Goal: Navigation & Orientation: Find specific page/section

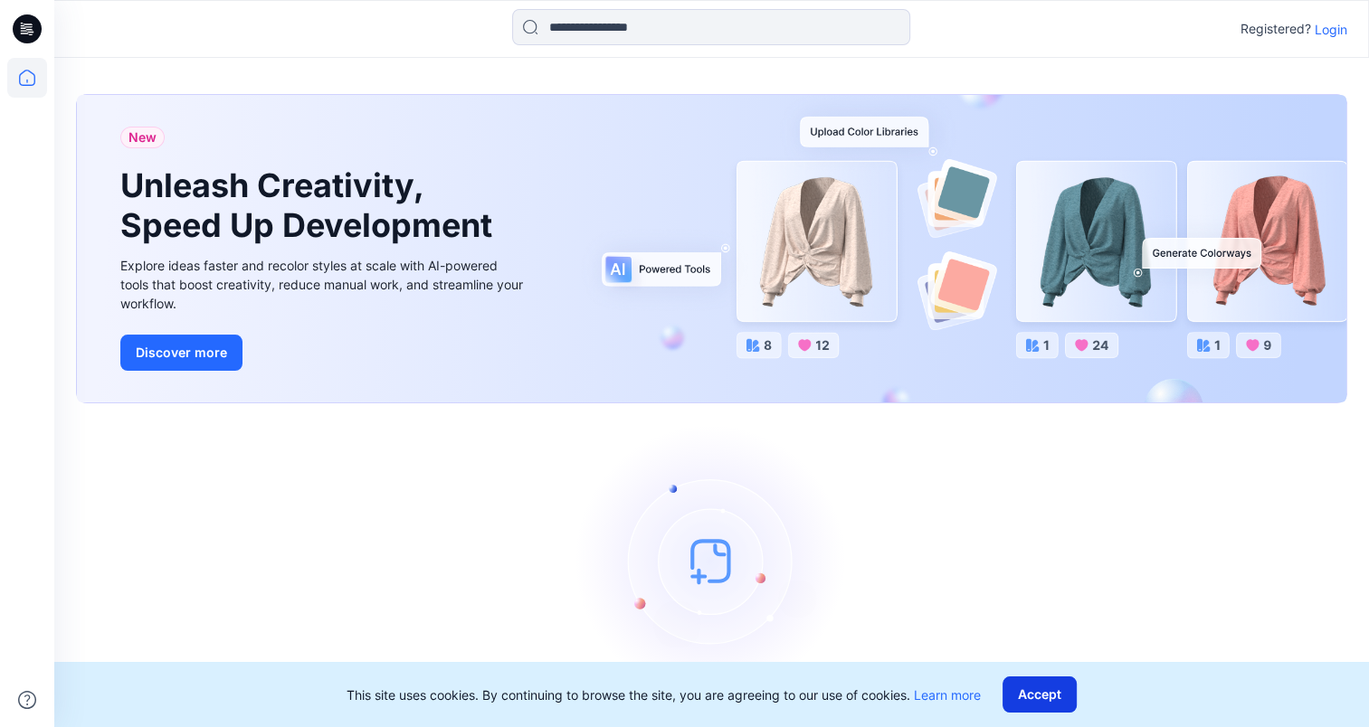
click at [1050, 687] on button "Accept" at bounding box center [1040, 695] width 74 height 36
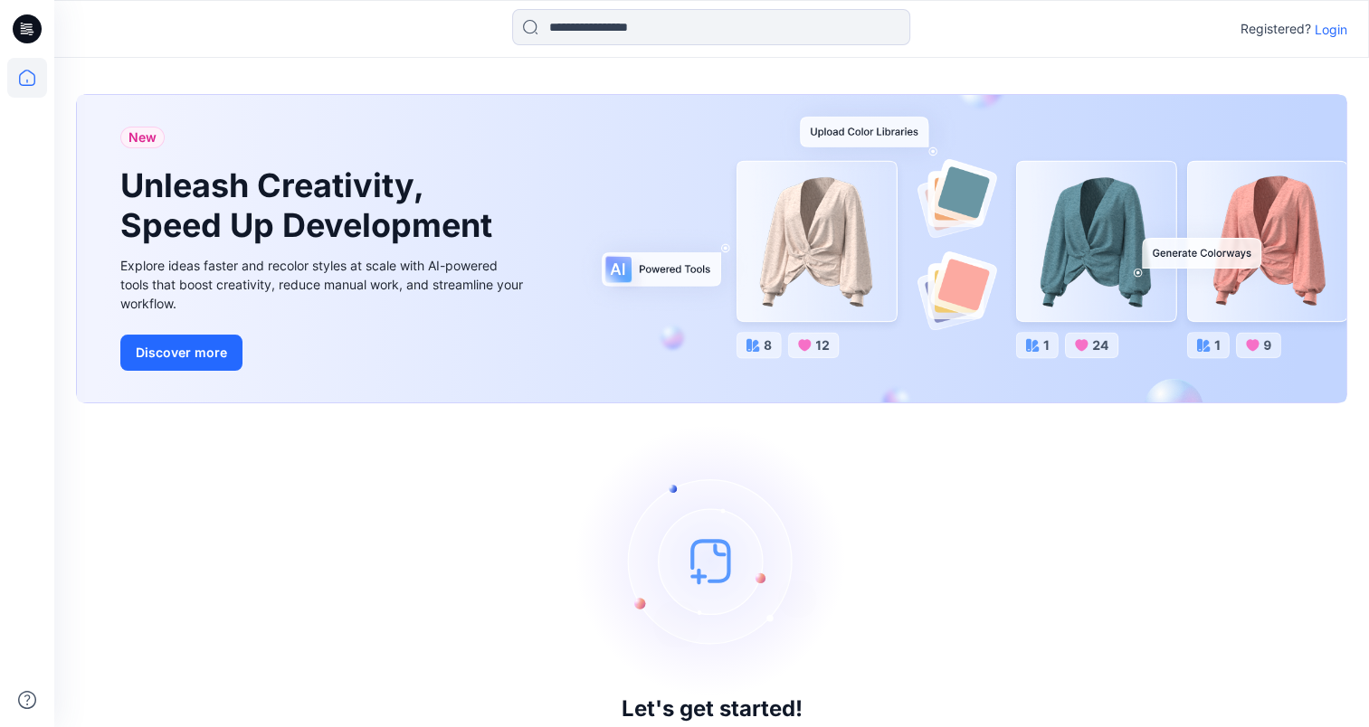
click at [29, 24] on icon at bounding box center [28, 24] width 9 height 1
click at [32, 69] on icon at bounding box center [27, 78] width 40 height 40
click at [27, 31] on icon at bounding box center [24, 30] width 6 height 1
click at [29, 25] on icon at bounding box center [27, 28] width 29 height 29
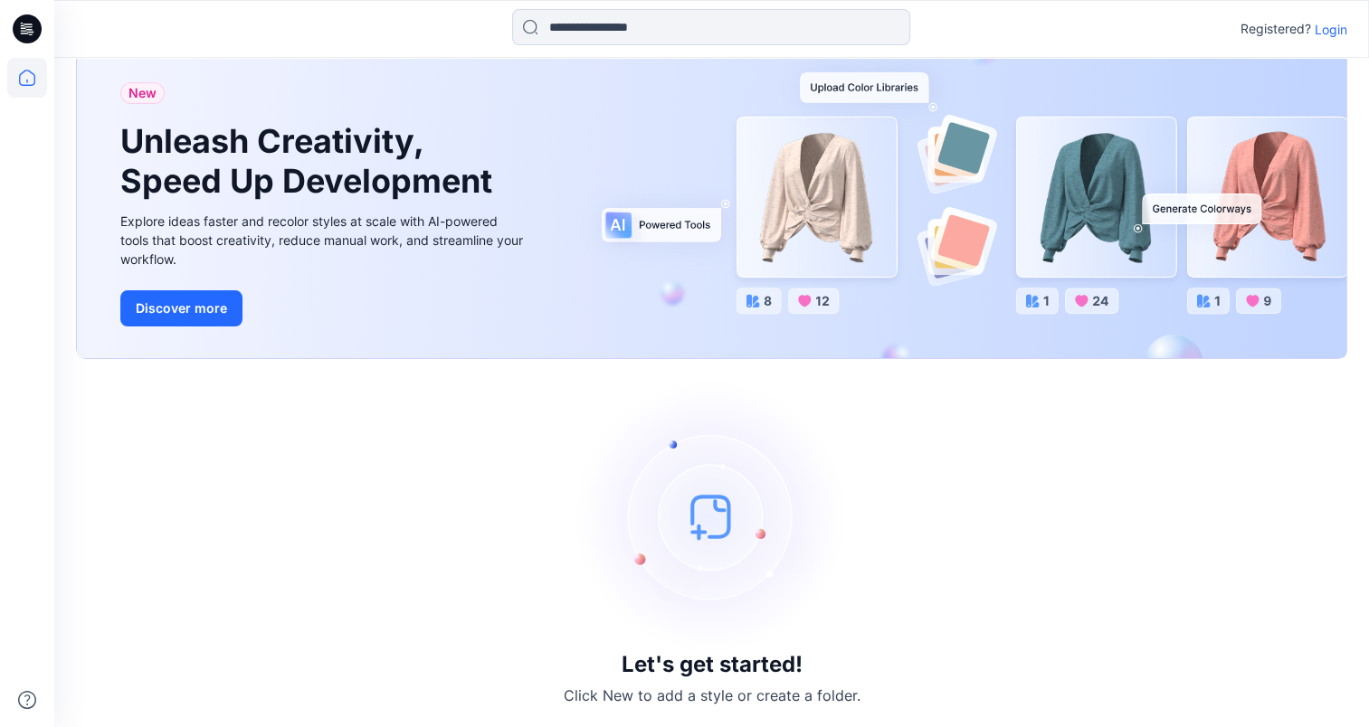
click at [698, 530] on img at bounding box center [711, 516] width 271 height 271
click at [1330, 25] on p "Login" at bounding box center [1331, 29] width 33 height 19
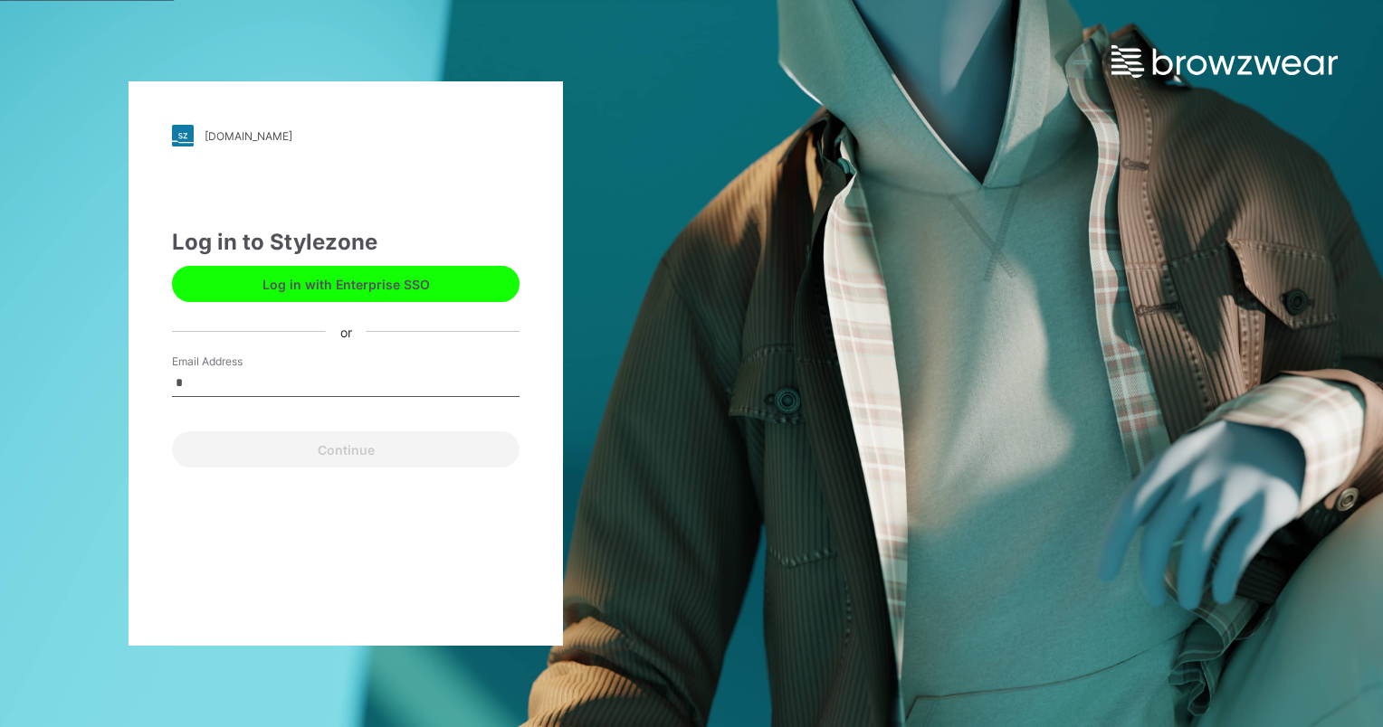
type input "**********"
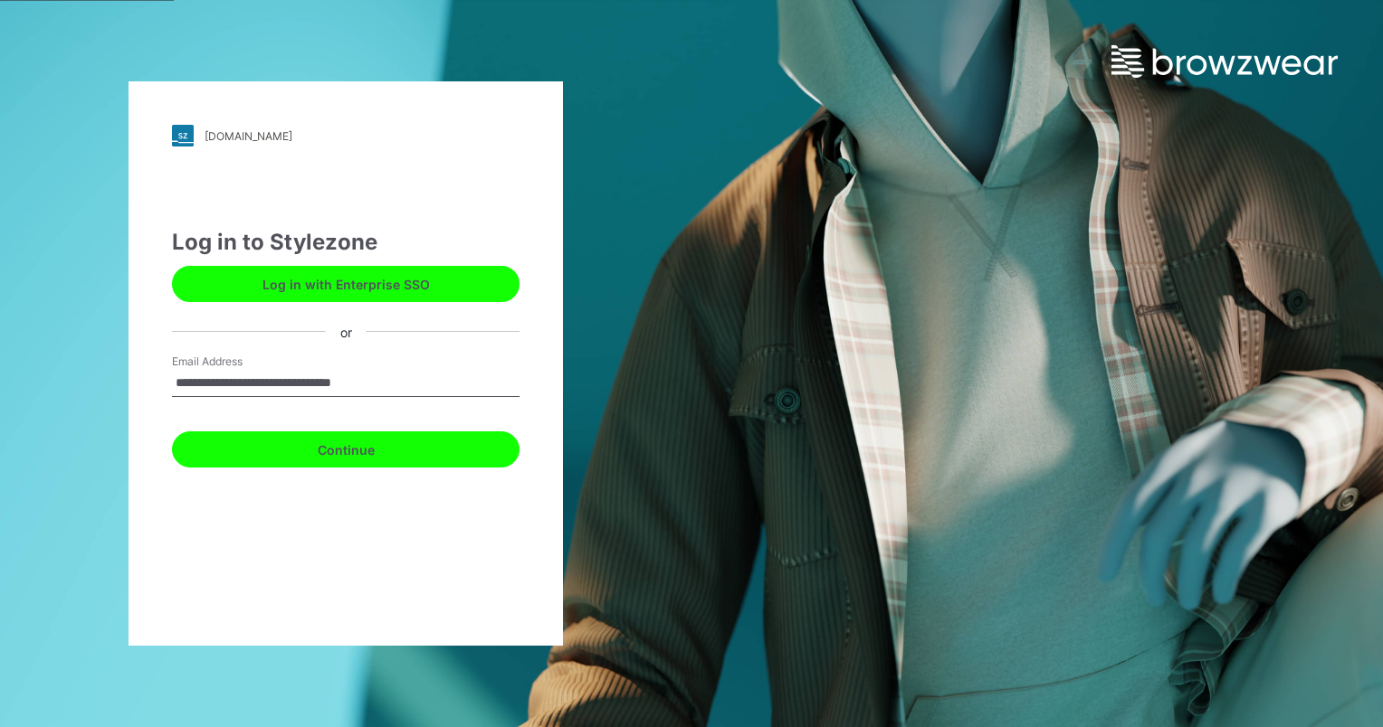
click at [310, 451] on button "Continue" at bounding box center [345, 450] width 347 height 36
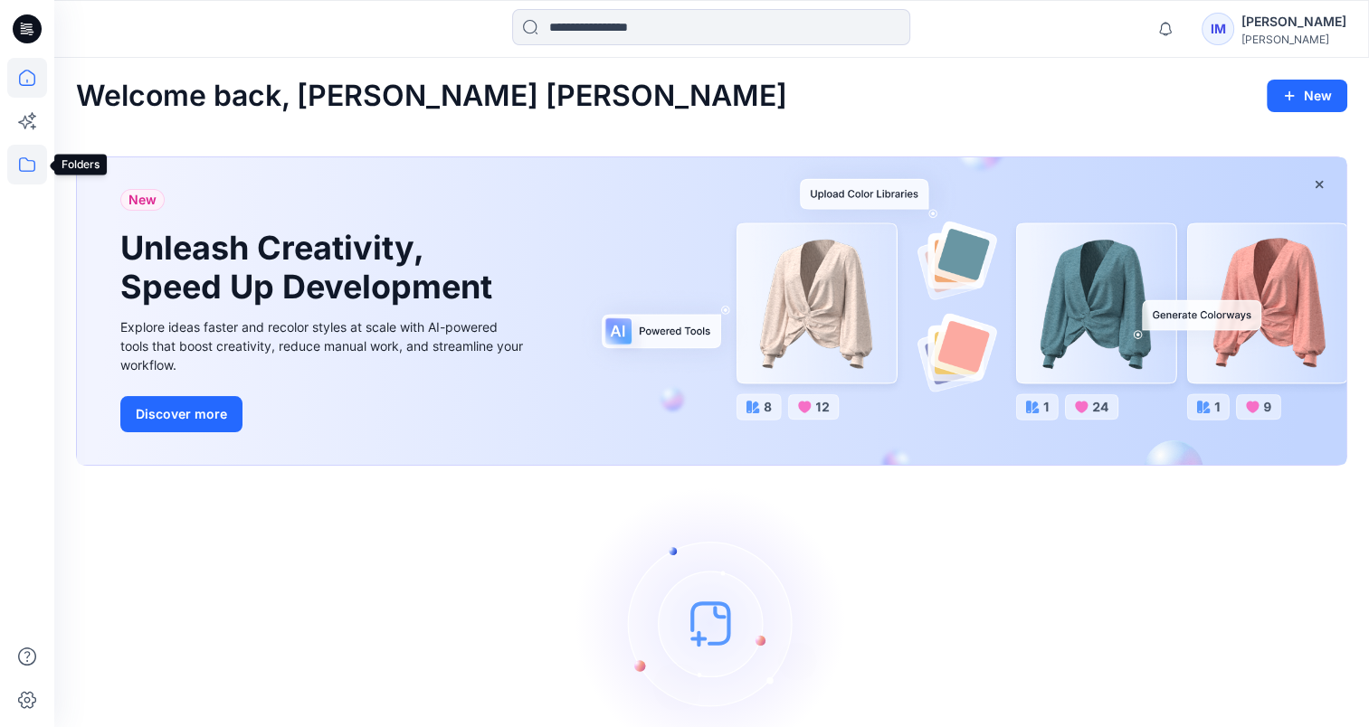
click at [38, 161] on icon at bounding box center [27, 165] width 40 height 40
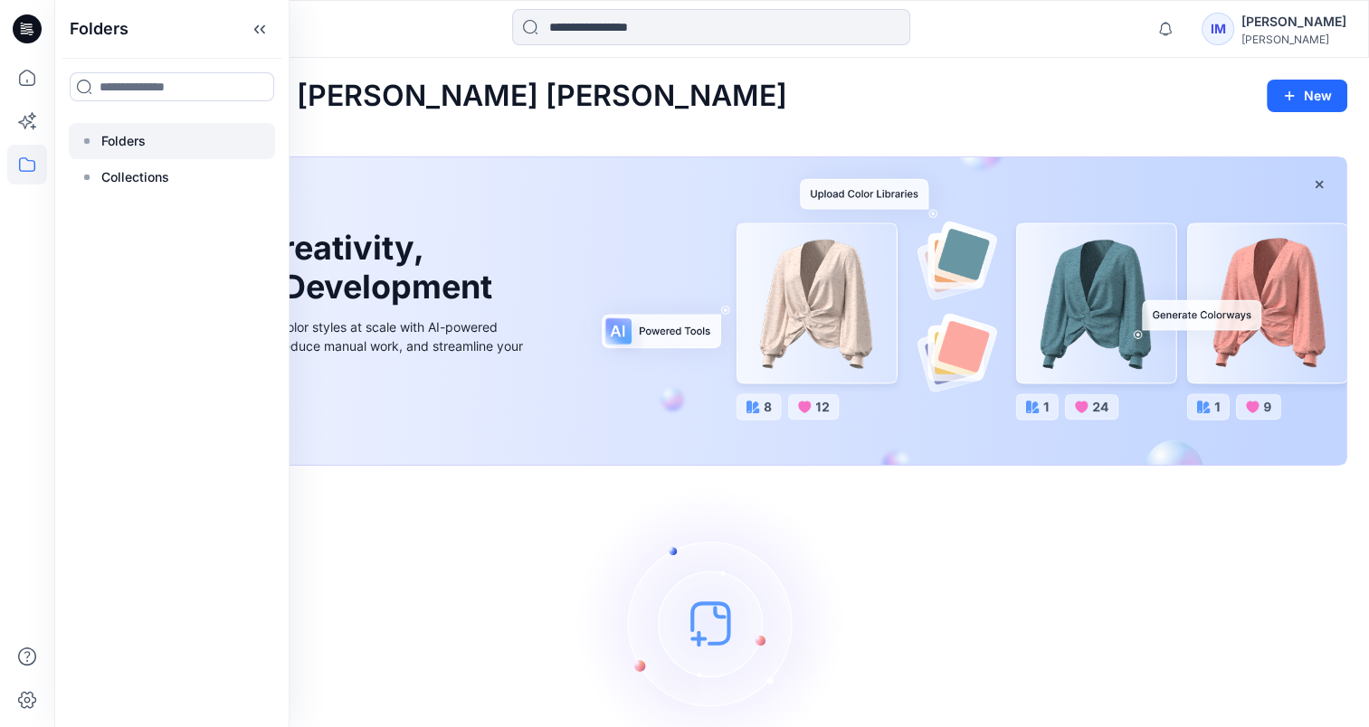
click at [113, 139] on p "Folders" at bounding box center [123, 141] width 44 height 22
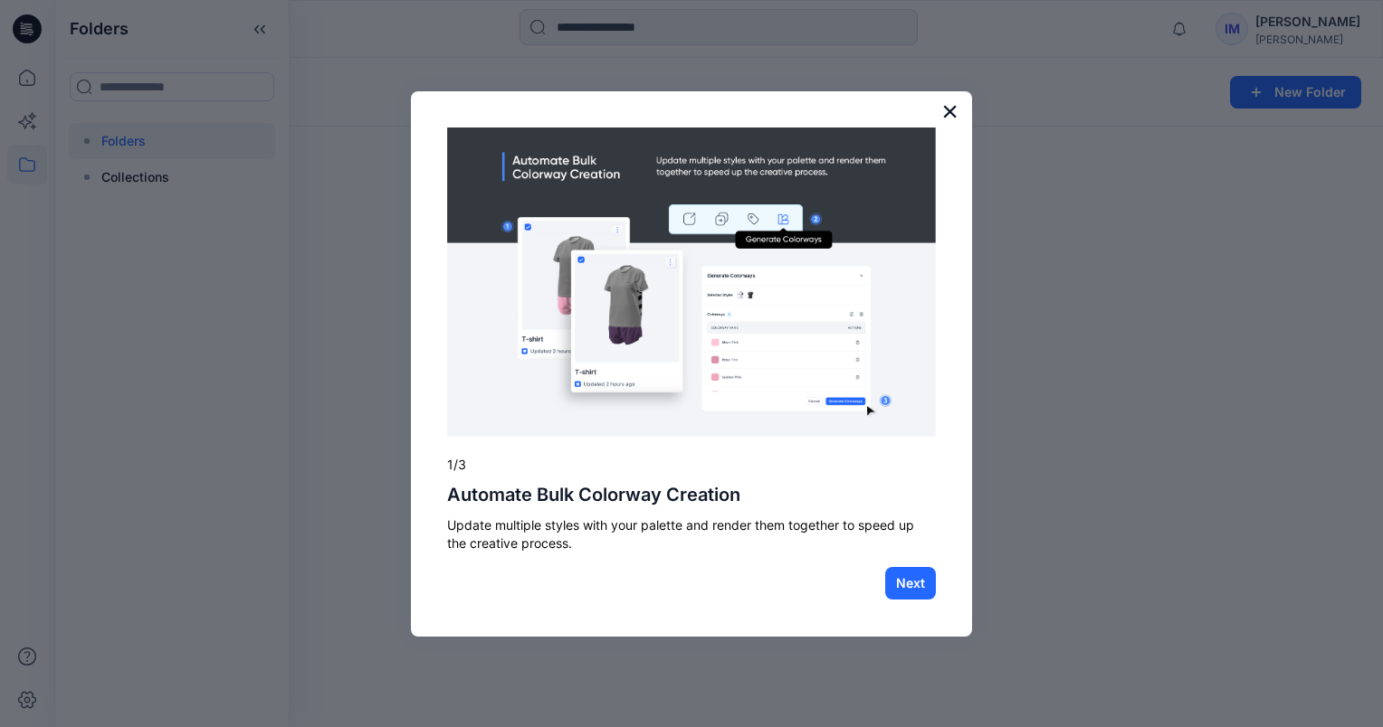
click at [945, 102] on button "×" at bounding box center [949, 111] width 17 height 29
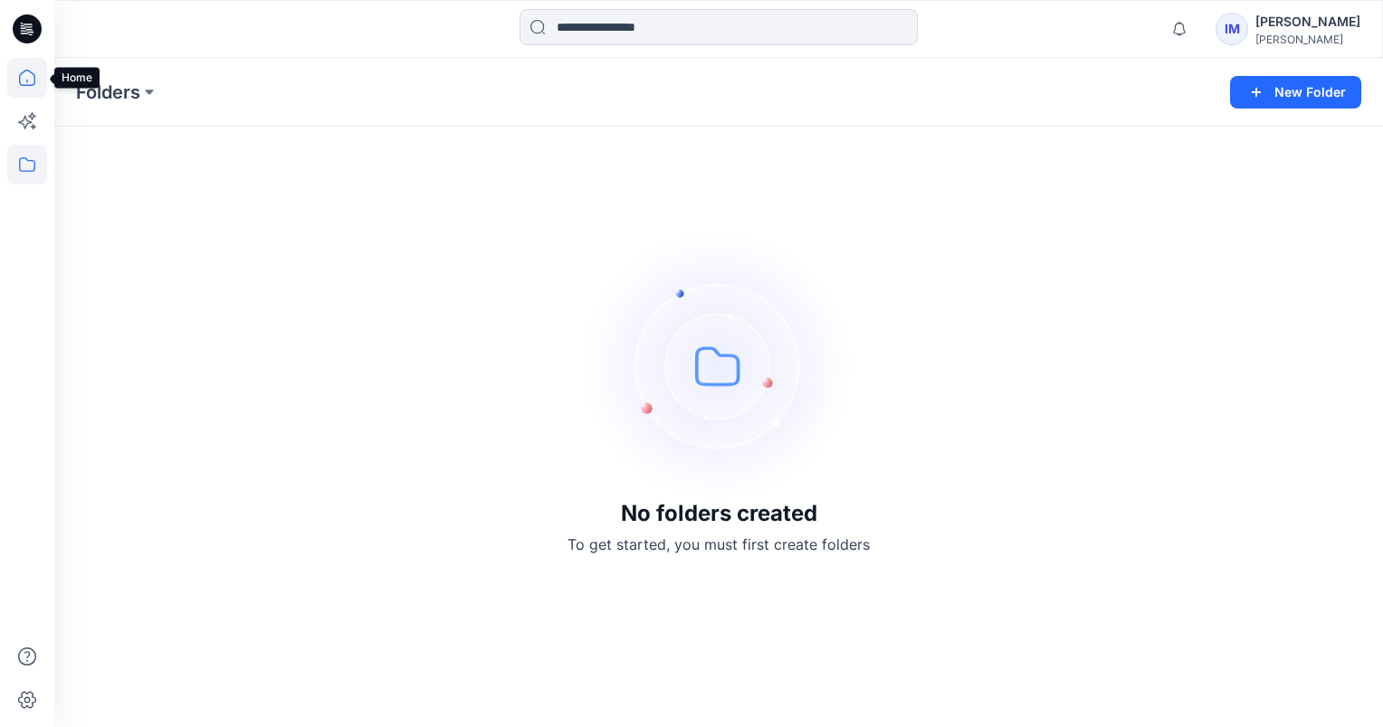
click at [24, 67] on icon at bounding box center [27, 78] width 40 height 40
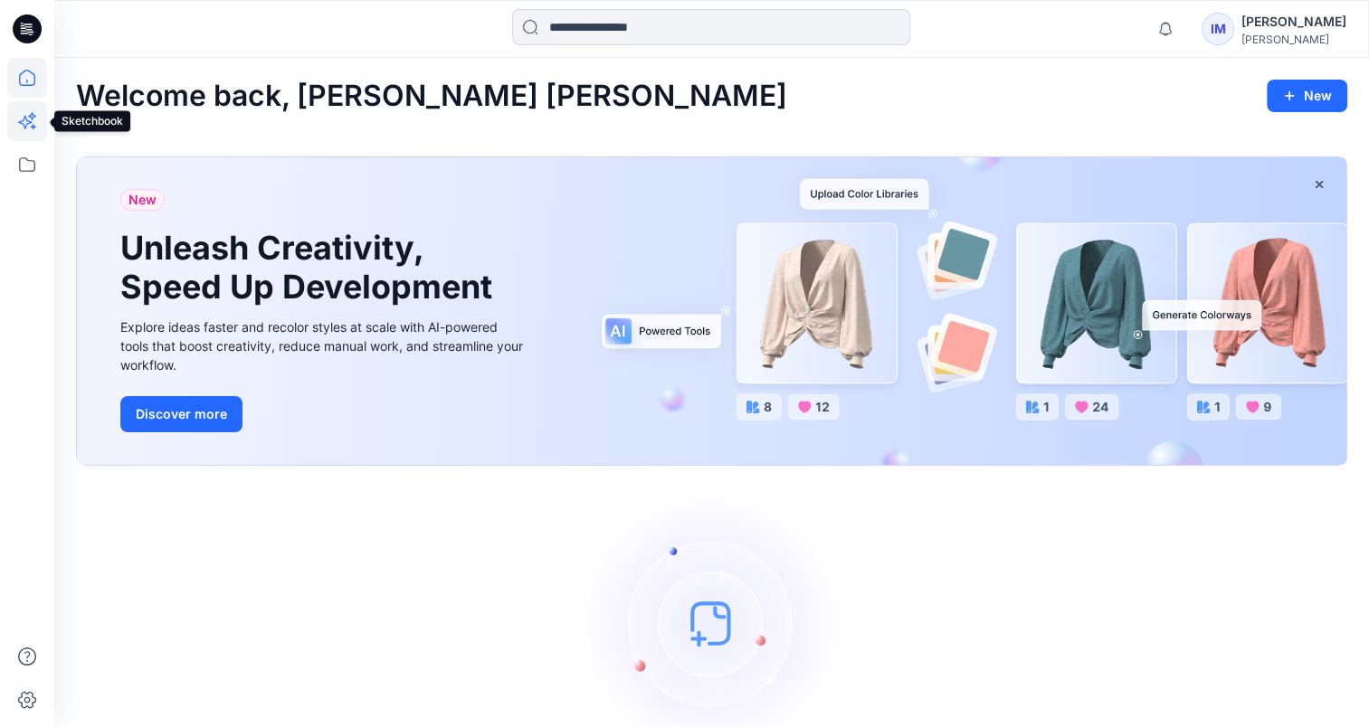
click at [33, 118] on icon at bounding box center [27, 121] width 40 height 40
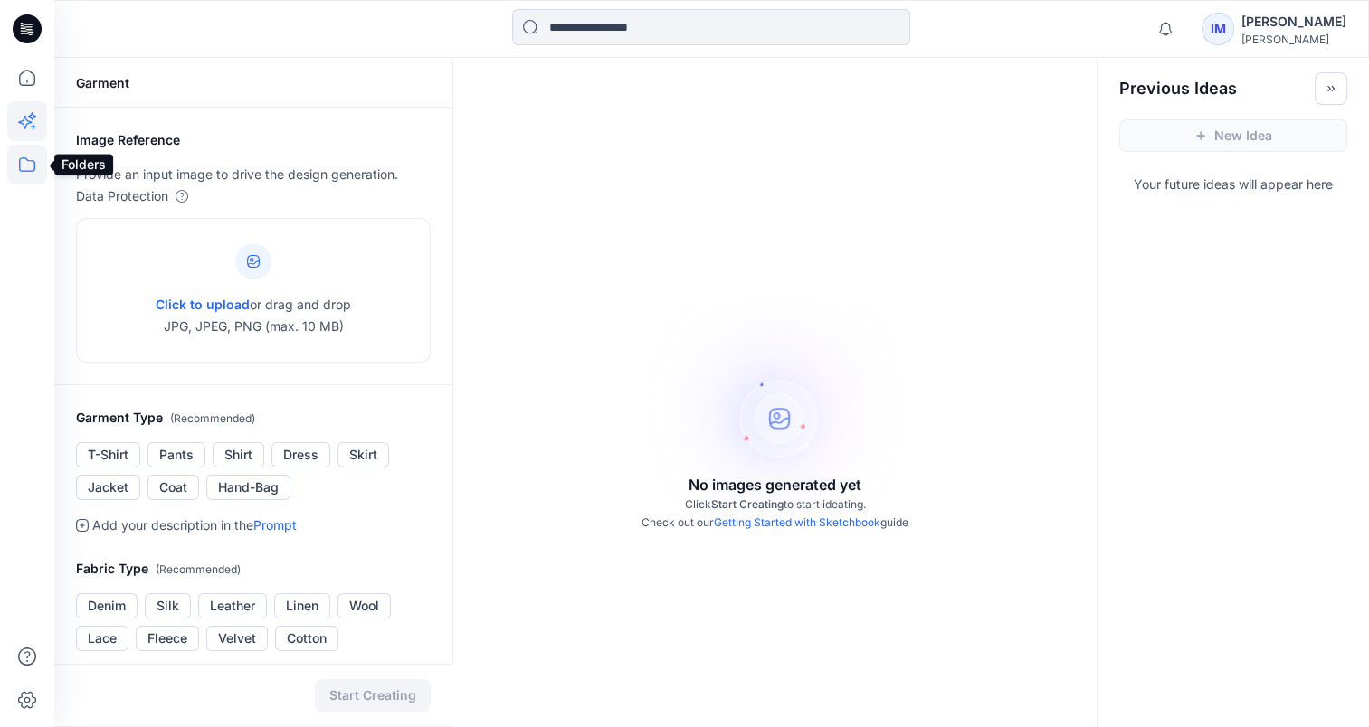
click at [21, 156] on icon at bounding box center [27, 165] width 40 height 40
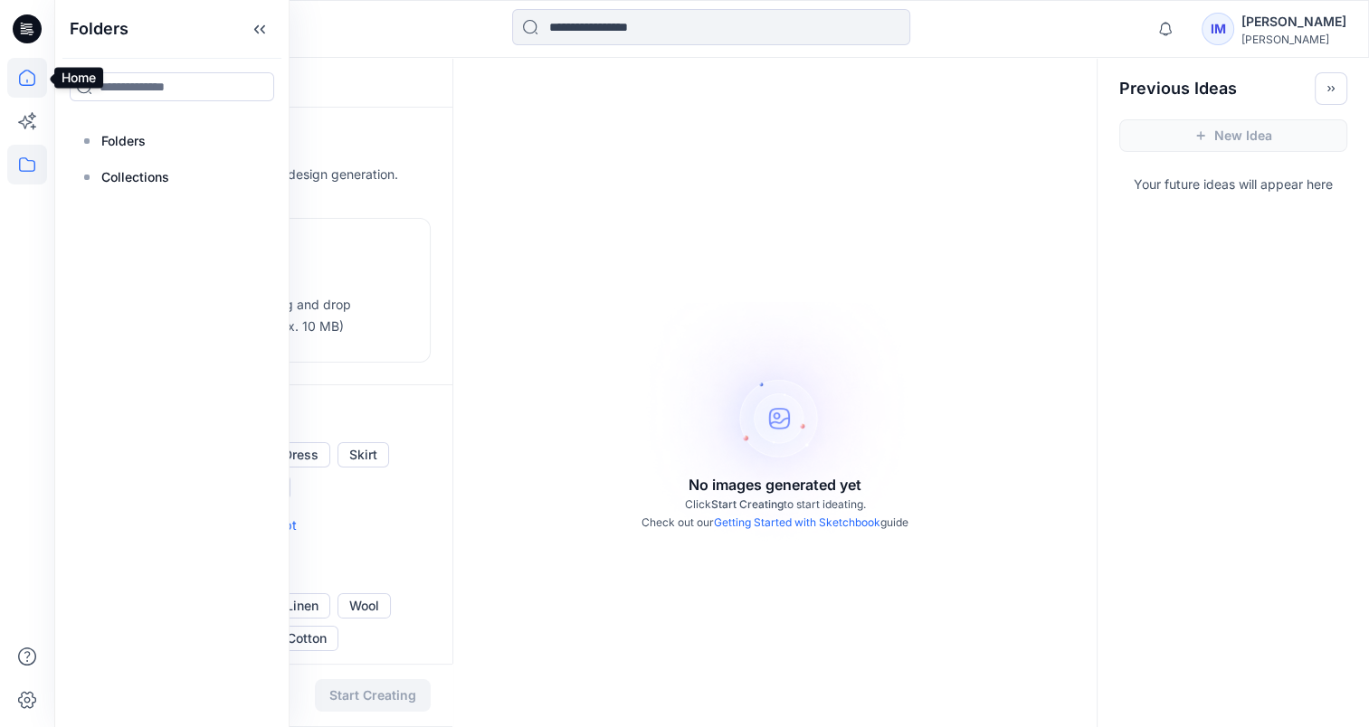
click at [25, 81] on icon at bounding box center [27, 78] width 40 height 40
